Goal: Check status: Check status

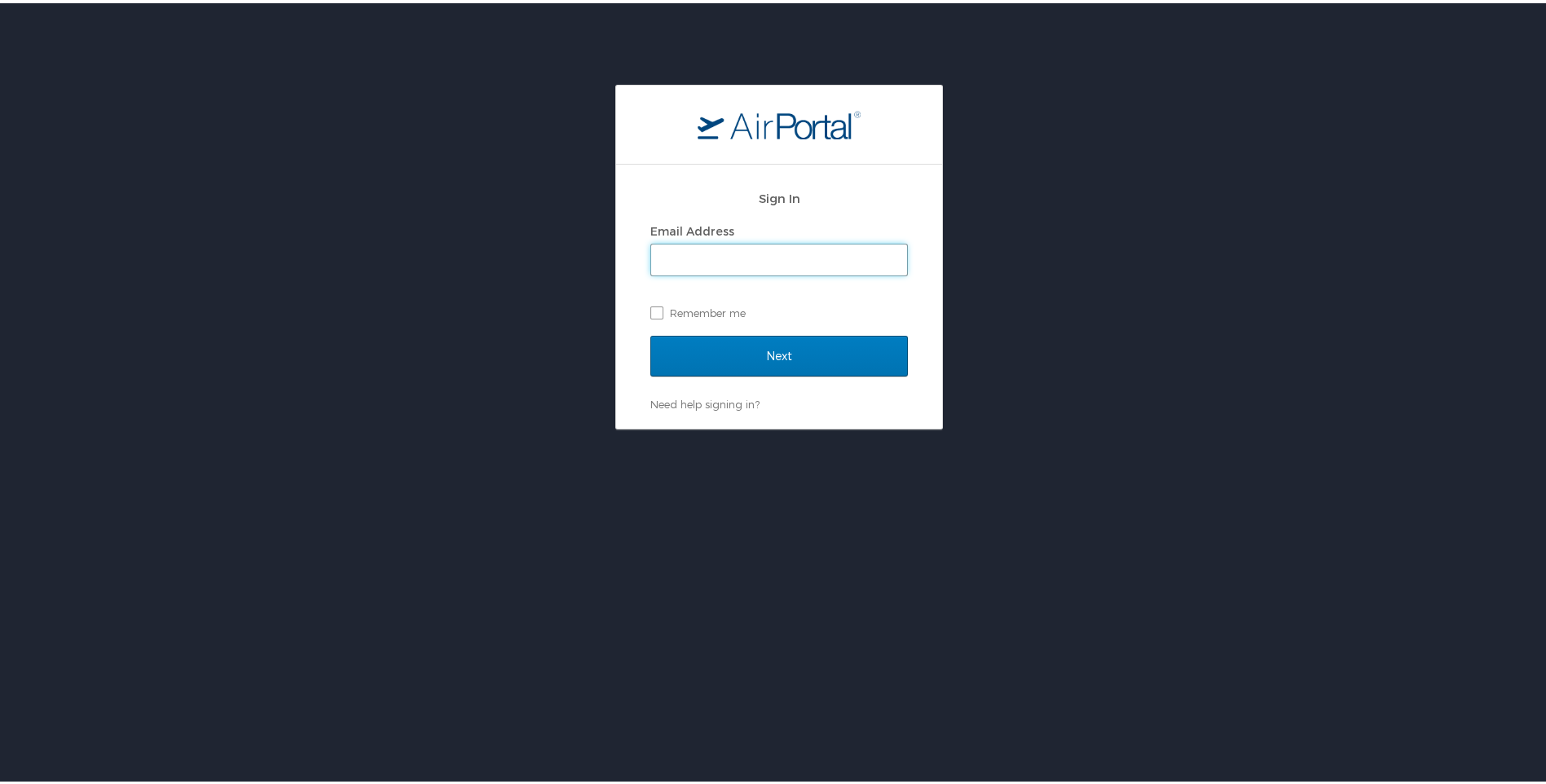
click at [665, 252] on input "Email Address" at bounding box center [779, 256] width 256 height 31
type input "msutherland@adriansteel.com"
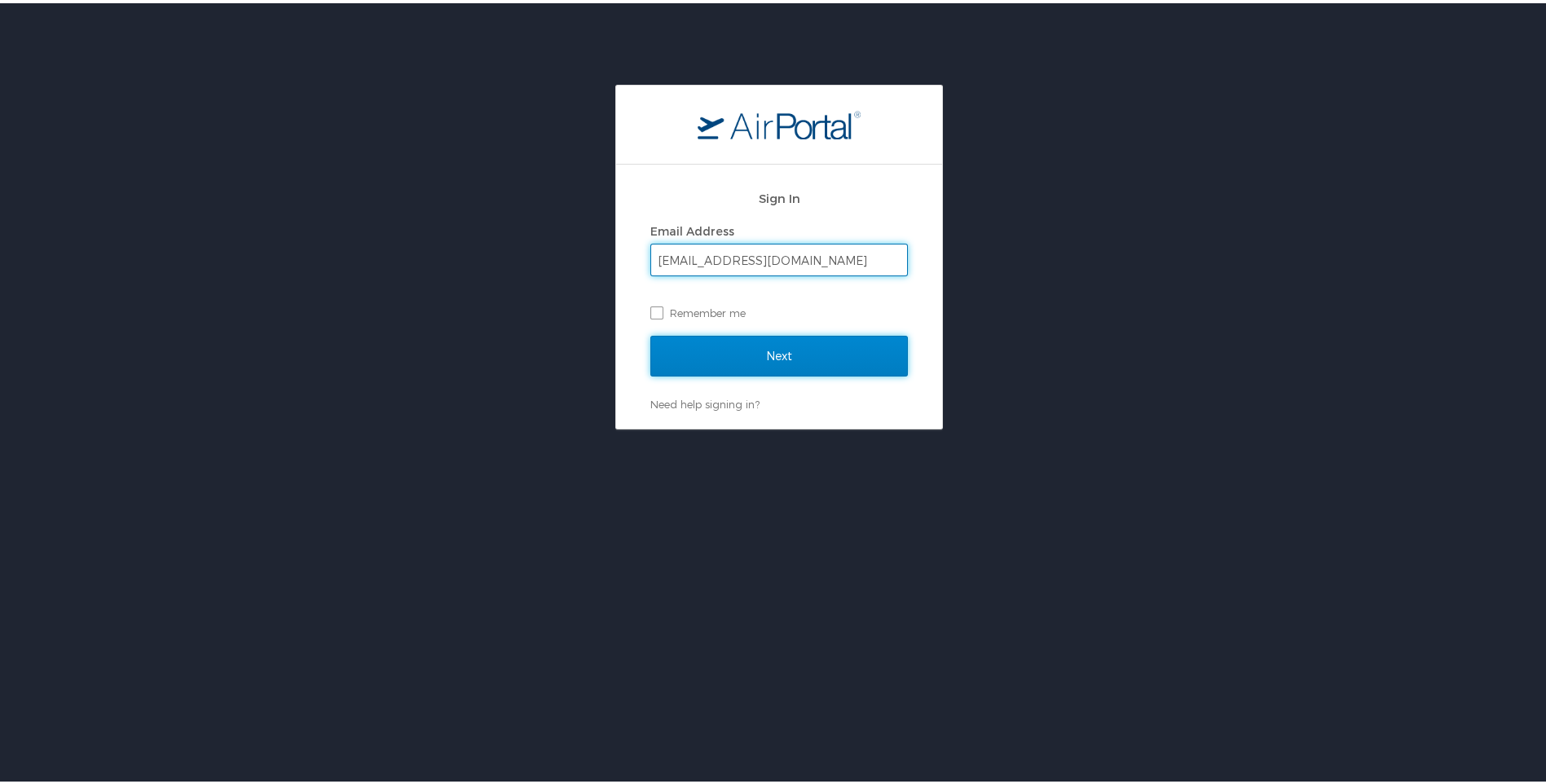
click at [706, 347] on input "Next" at bounding box center [779, 353] width 258 height 41
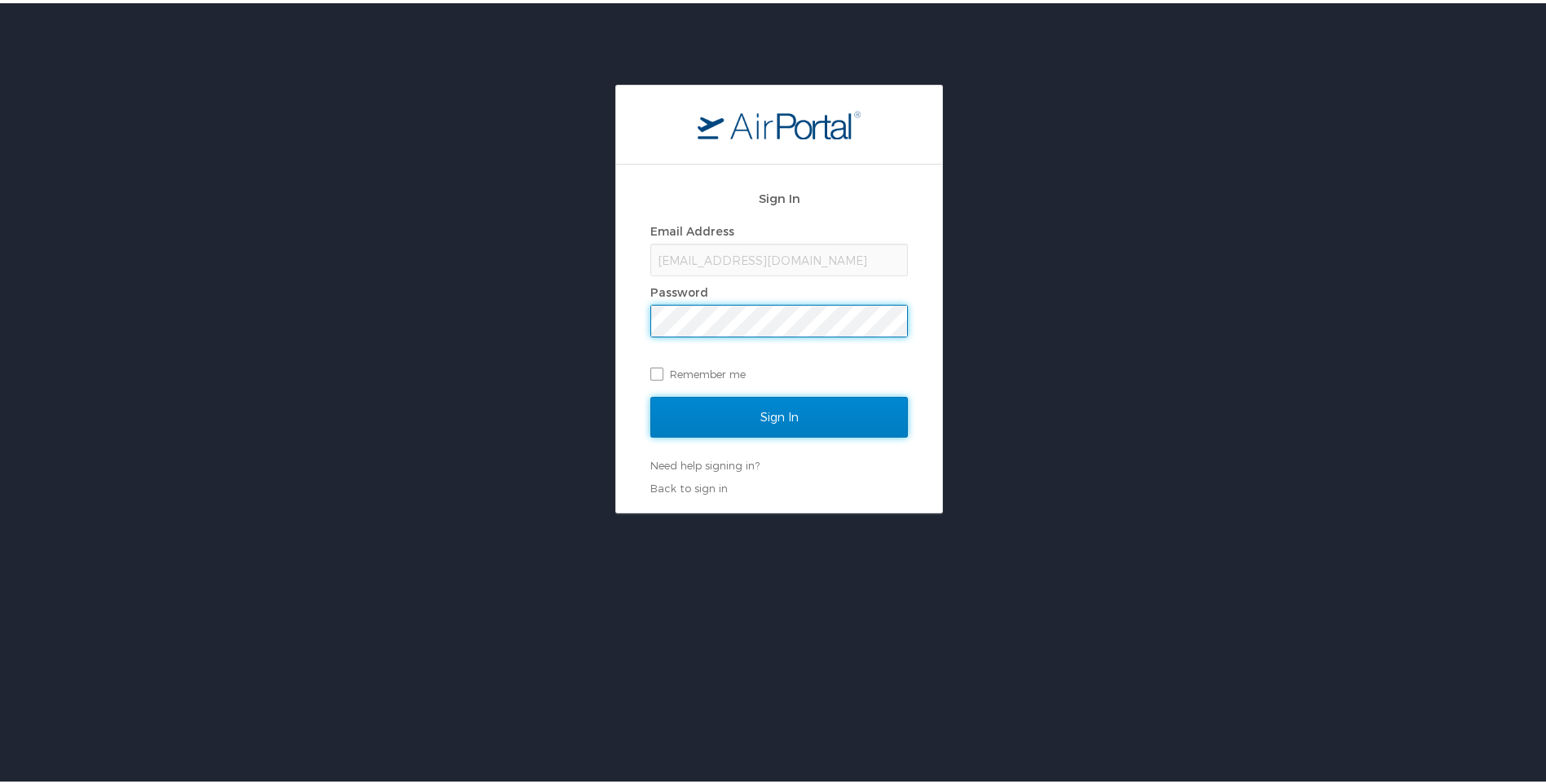
click at [716, 406] on input "Sign In" at bounding box center [779, 414] width 258 height 41
